Goal: Use online tool/utility

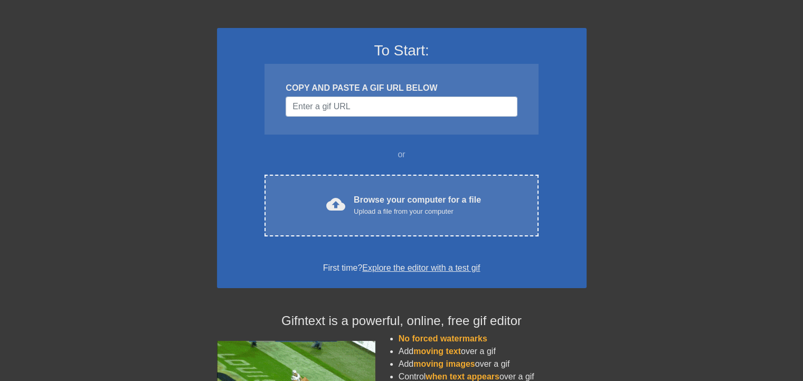
scroll to position [48, 0]
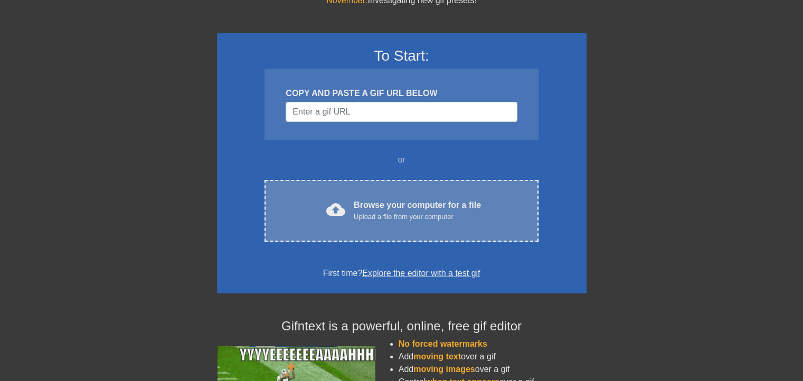
click at [366, 199] on div "Browse your computer for a file Upload a file from your computer" at bounding box center [417, 210] width 127 height 23
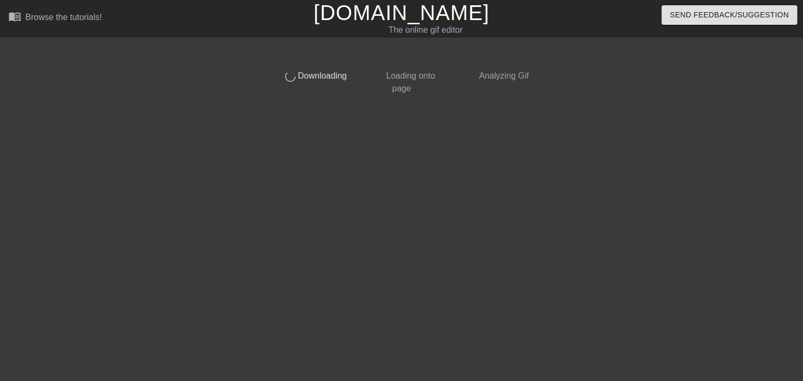
scroll to position [0, 0]
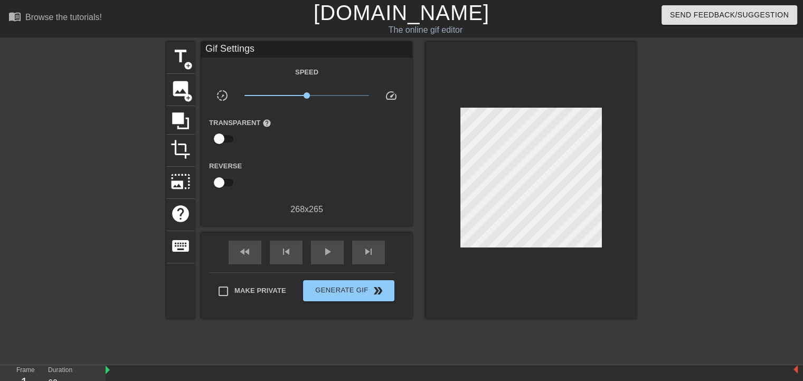
click at [302, 208] on div "268 x 265" at bounding box center [306, 209] width 211 height 13
click at [180, 177] on span "photo_size_select_large" at bounding box center [181, 182] width 20 height 20
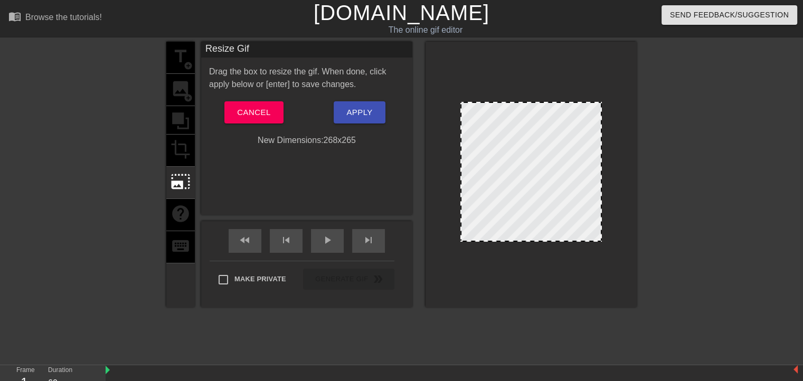
drag, startPoint x: 462, startPoint y: 239, endPoint x: 422, endPoint y: 277, distance: 54.9
click at [422, 277] on div "title add_circle image add_circle crop photo_size_select_large help keyboard Re…" at bounding box center [401, 175] width 470 height 266
drag, startPoint x: 463, startPoint y: 241, endPoint x: 471, endPoint y: 286, distance: 46.3
click at [471, 286] on div at bounding box center [531, 175] width 211 height 266
drag, startPoint x: 497, startPoint y: 241, endPoint x: 501, endPoint y: 276, distance: 35.0
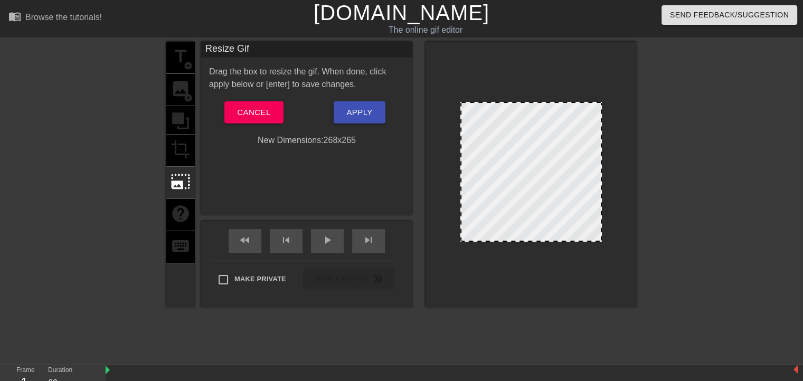
click at [501, 276] on div at bounding box center [531, 175] width 211 height 266
drag, startPoint x: 548, startPoint y: 115, endPoint x: 542, endPoint y: 52, distance: 63.1
click at [542, 52] on div at bounding box center [531, 175] width 211 height 266
drag, startPoint x: 516, startPoint y: 153, endPoint x: 489, endPoint y: 203, distance: 57.1
click at [489, 203] on div at bounding box center [531, 172] width 142 height 140
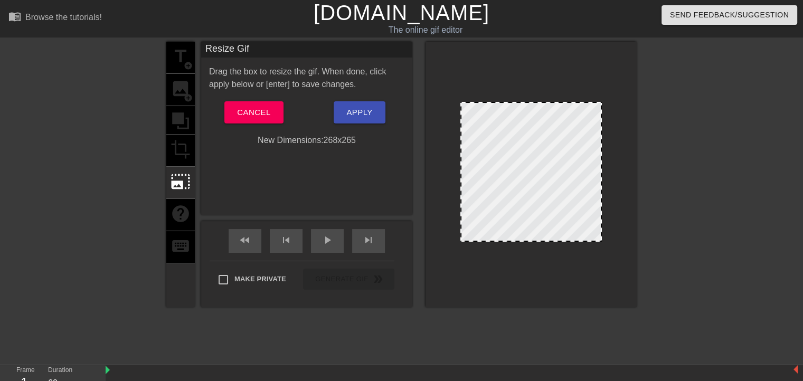
click at [489, 203] on div at bounding box center [531, 172] width 142 height 140
drag, startPoint x: 489, startPoint y: 203, endPoint x: 572, endPoint y: 176, distance: 87.2
click at [572, 176] on div at bounding box center [531, 172] width 142 height 140
drag, startPoint x: 536, startPoint y: 132, endPoint x: 468, endPoint y: 94, distance: 77.5
click at [468, 94] on div at bounding box center [531, 175] width 211 height 266
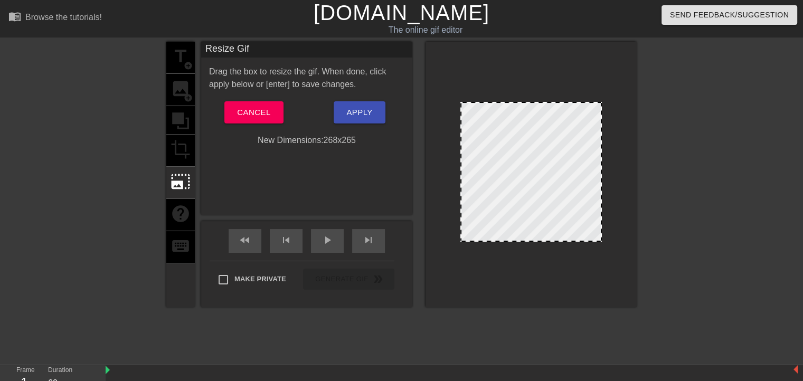
click at [487, 241] on div at bounding box center [530, 240] width 139 height 5
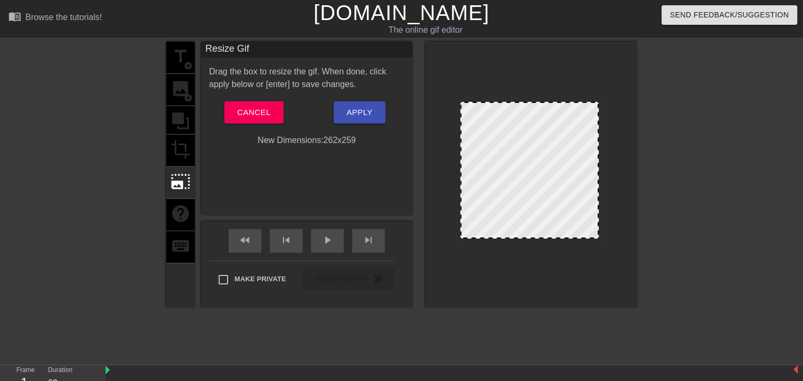
click at [488, 238] on div at bounding box center [529, 237] width 136 height 5
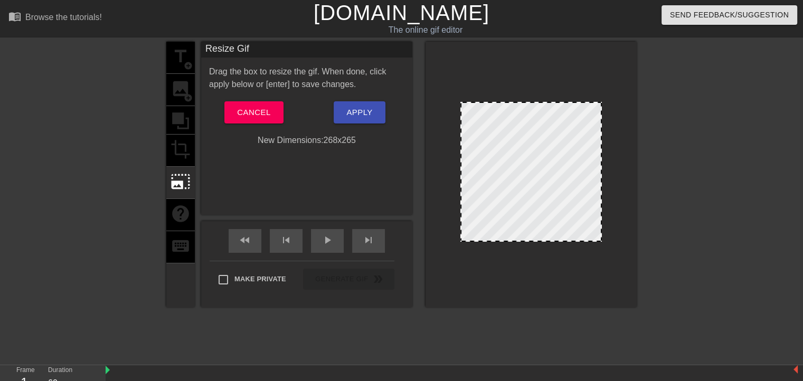
drag, startPoint x: 488, startPoint y: 238, endPoint x: 518, endPoint y: 409, distance: 173.7
click at [518, 381] on html "menu_book Browse the tutorials! [DOMAIN_NAME] The online gif editor Send Feedba…" at bounding box center [401, 235] width 803 height 470
